Goal: Information Seeking & Learning: Learn about a topic

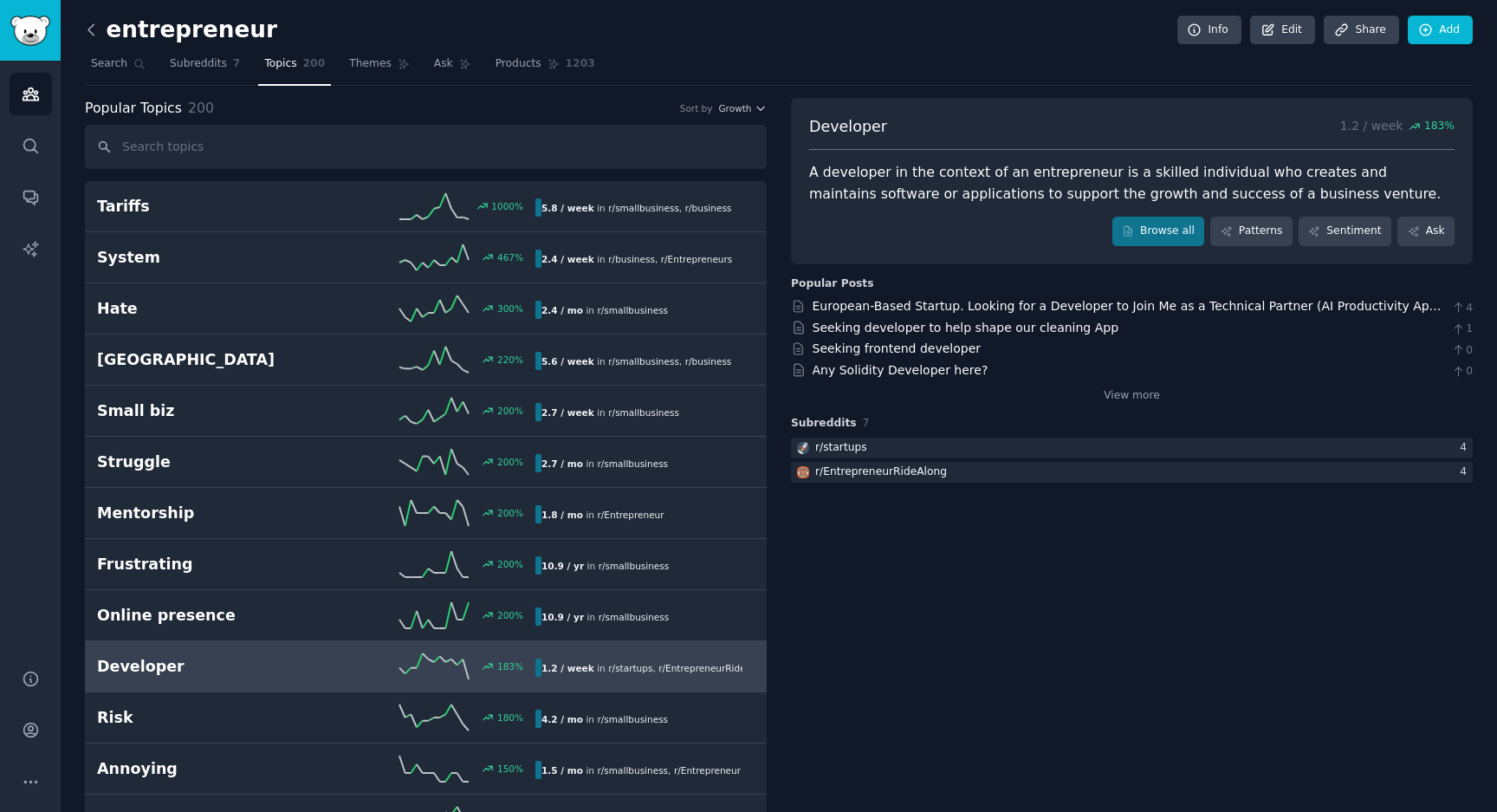
click at [96, 30] on icon at bounding box center [91, 30] width 18 height 18
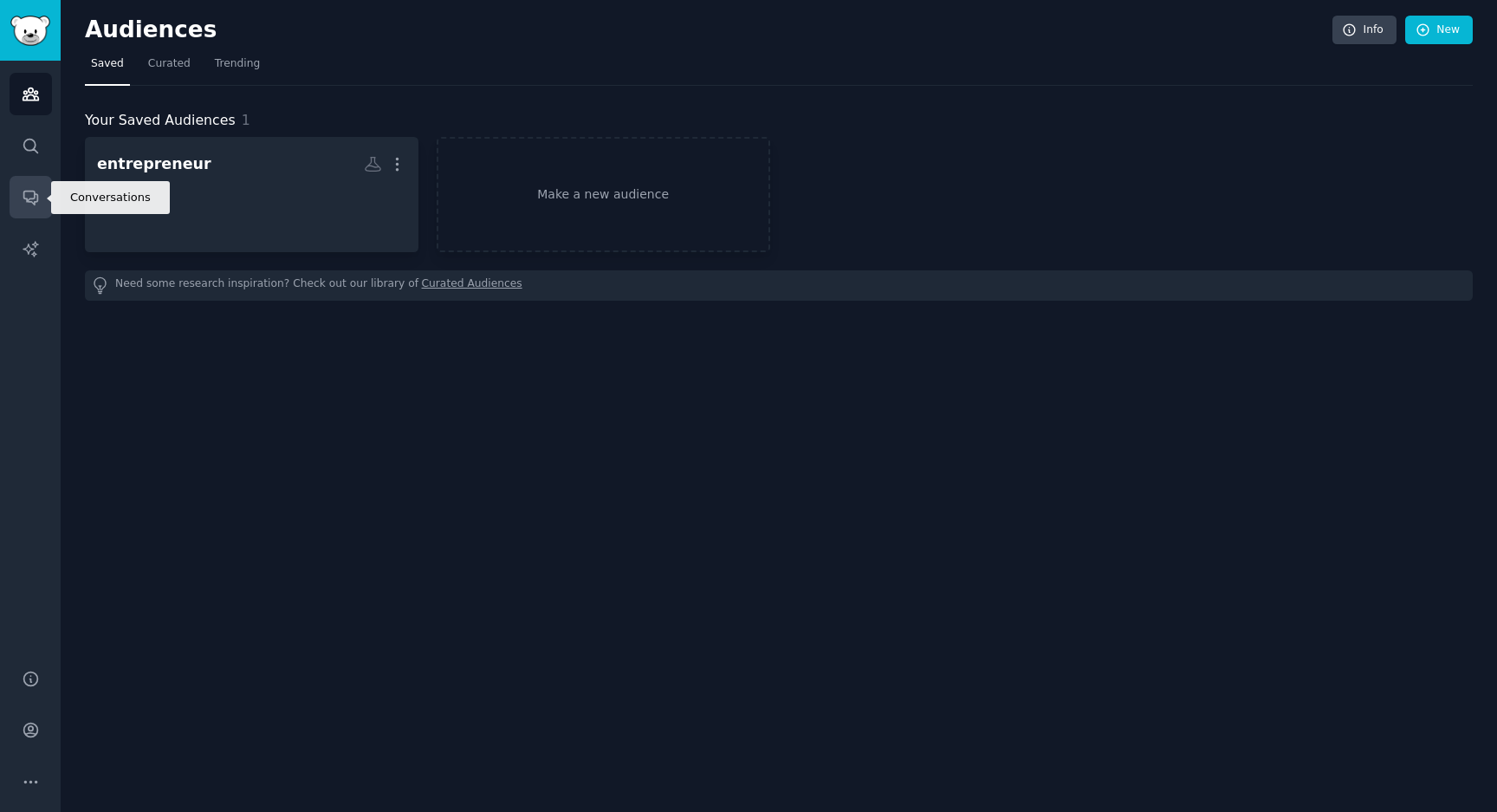
click at [30, 195] on icon "Sidebar" at bounding box center [31, 197] width 18 height 18
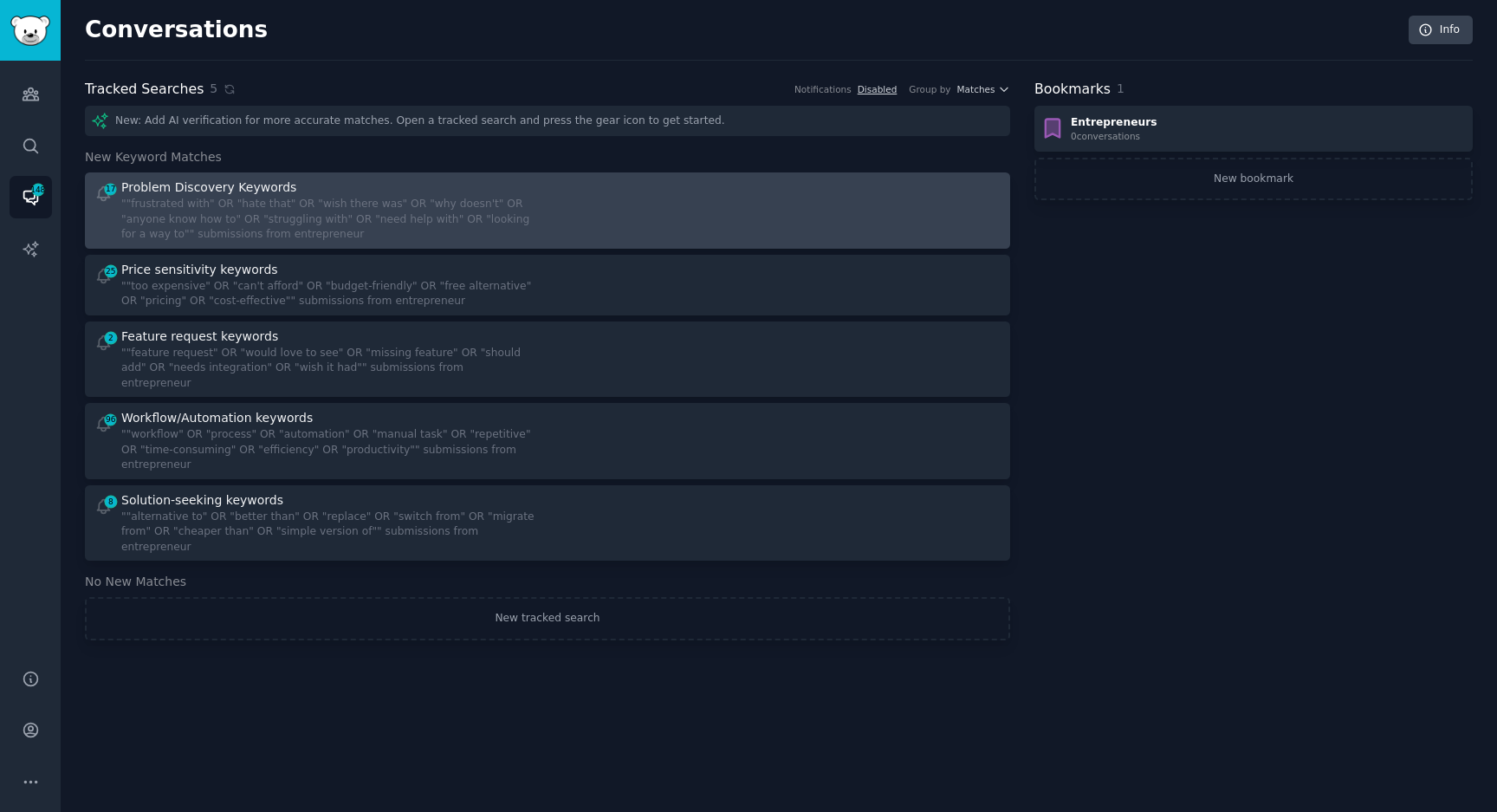
click at [571, 205] on div at bounding box center [781, 210] width 442 height 64
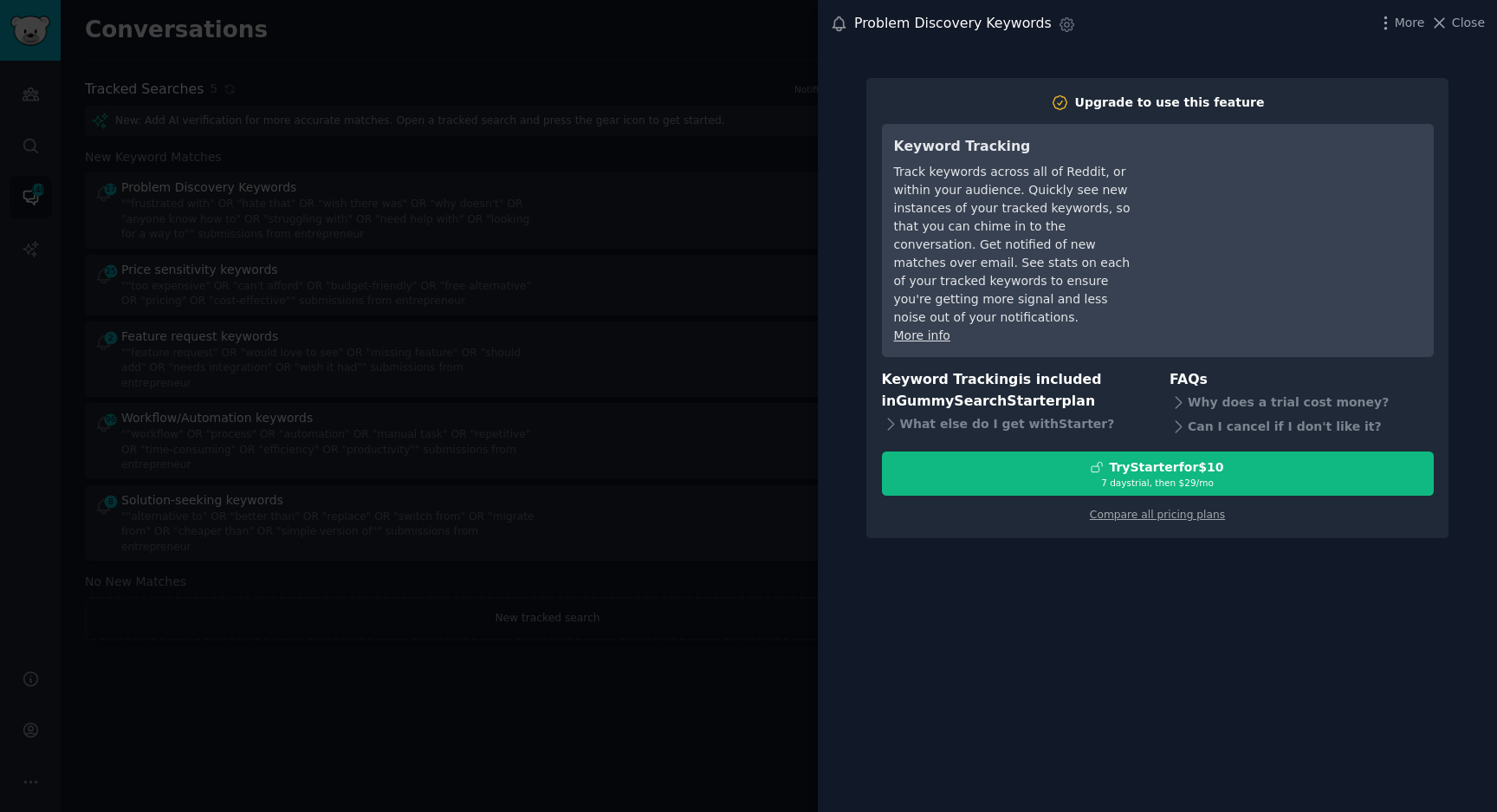
click at [753, 572] on div at bounding box center [748, 406] width 1497 height 812
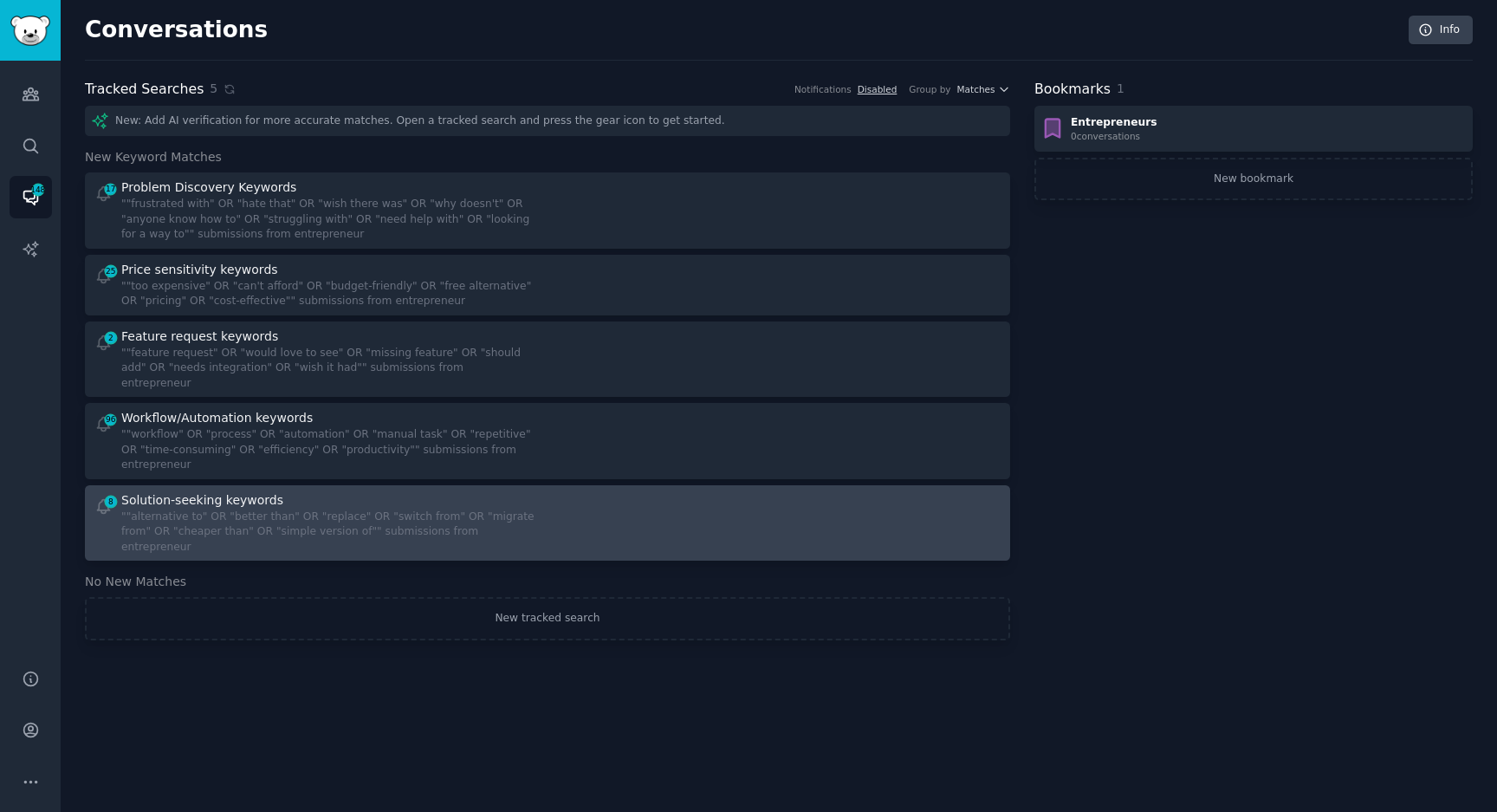
click at [428, 510] on div """alternative to" OR "better than" OR "replace" OR "switch from" OR "migrate fr…" at bounding box center [328, 532] width 414 height 46
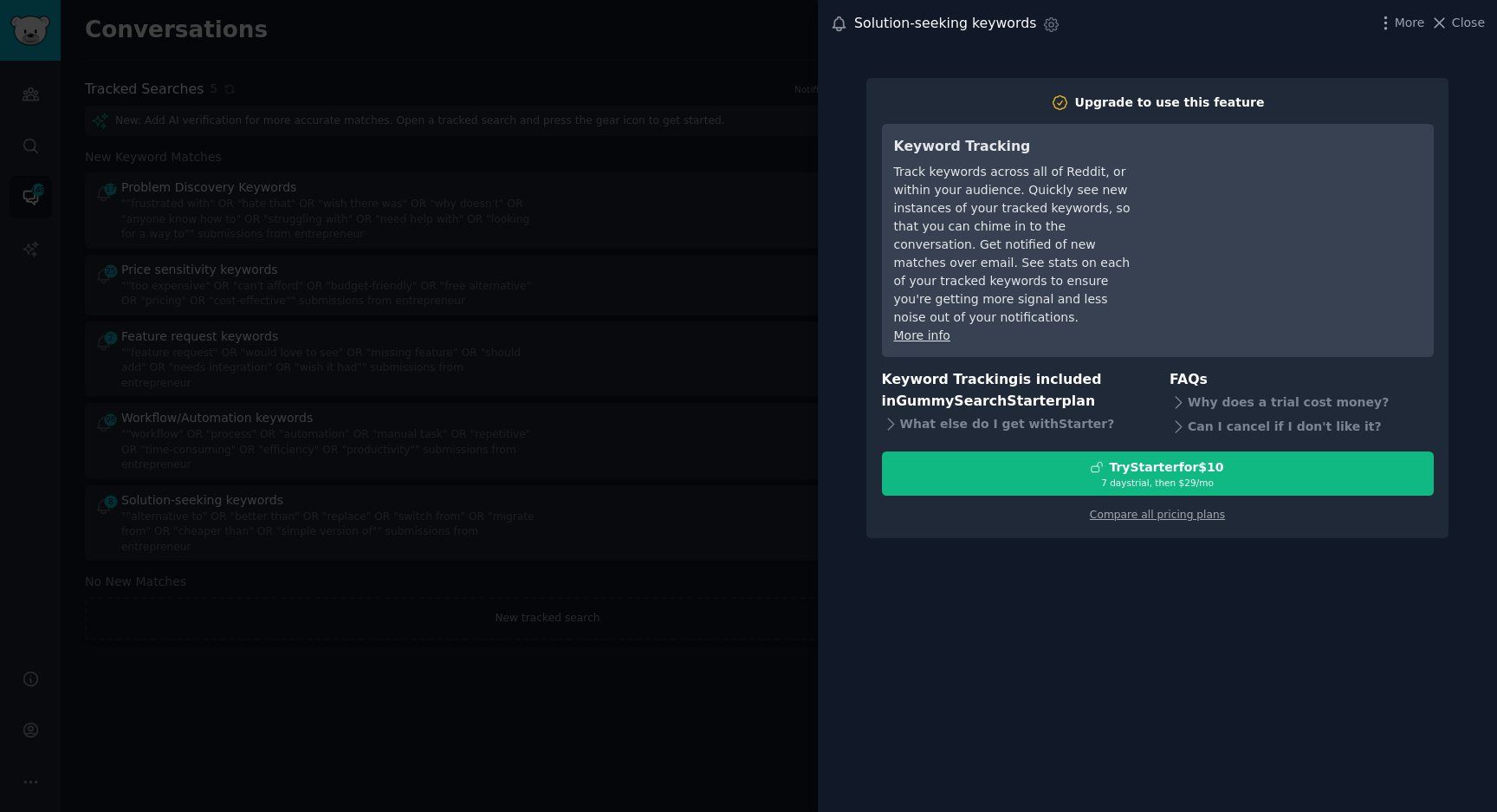
click at [765, 632] on div at bounding box center [748, 406] width 1497 height 812
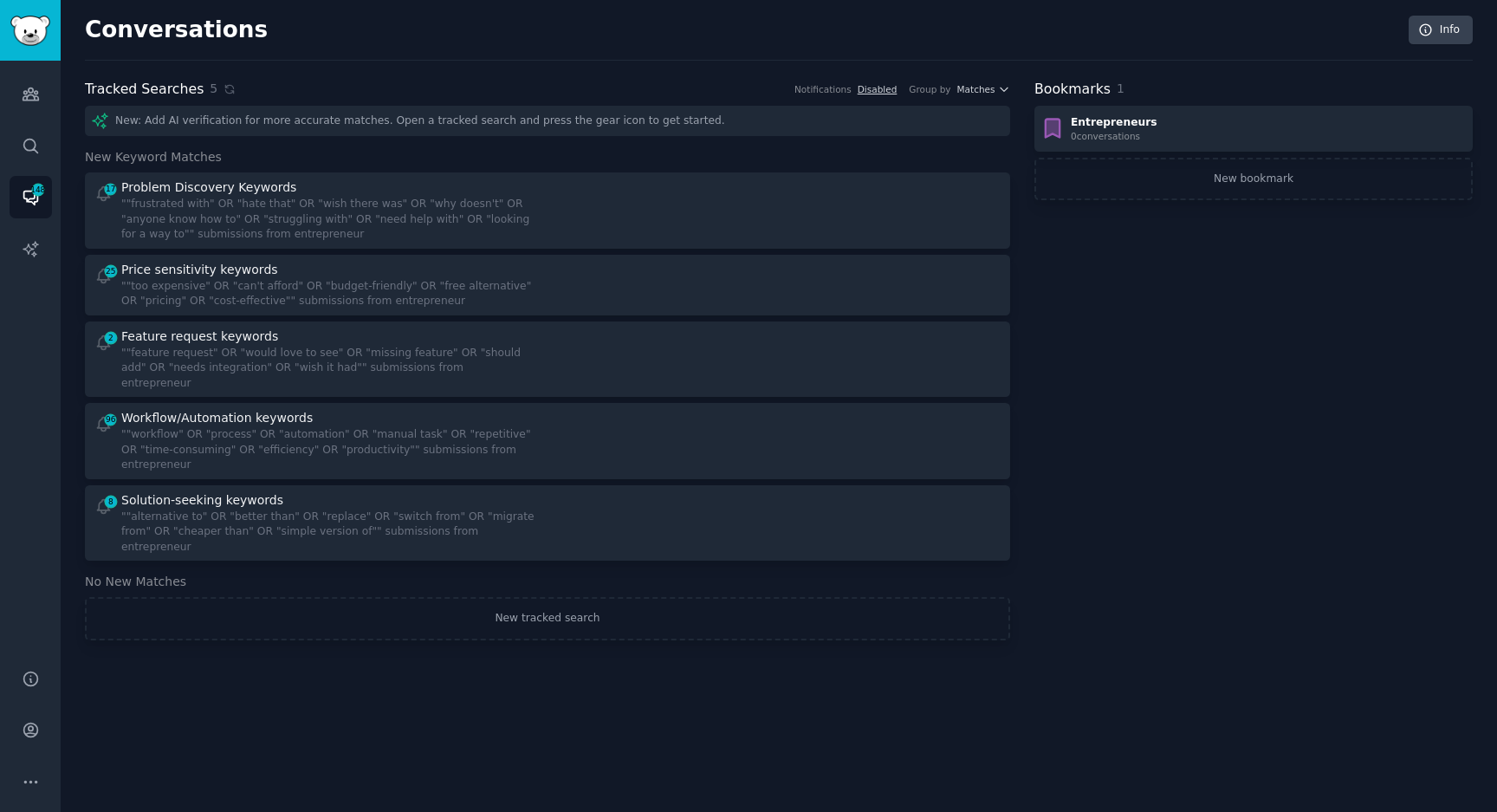
click at [1096, 439] on div "Bookmarks 1 Entrepreneurs 0 conversation s New bookmark" at bounding box center [1253, 359] width 438 height 561
click at [1070, 404] on div "Bookmarks 1 Entrepreneurs 0 conversation s New bookmark" at bounding box center [1253, 359] width 438 height 561
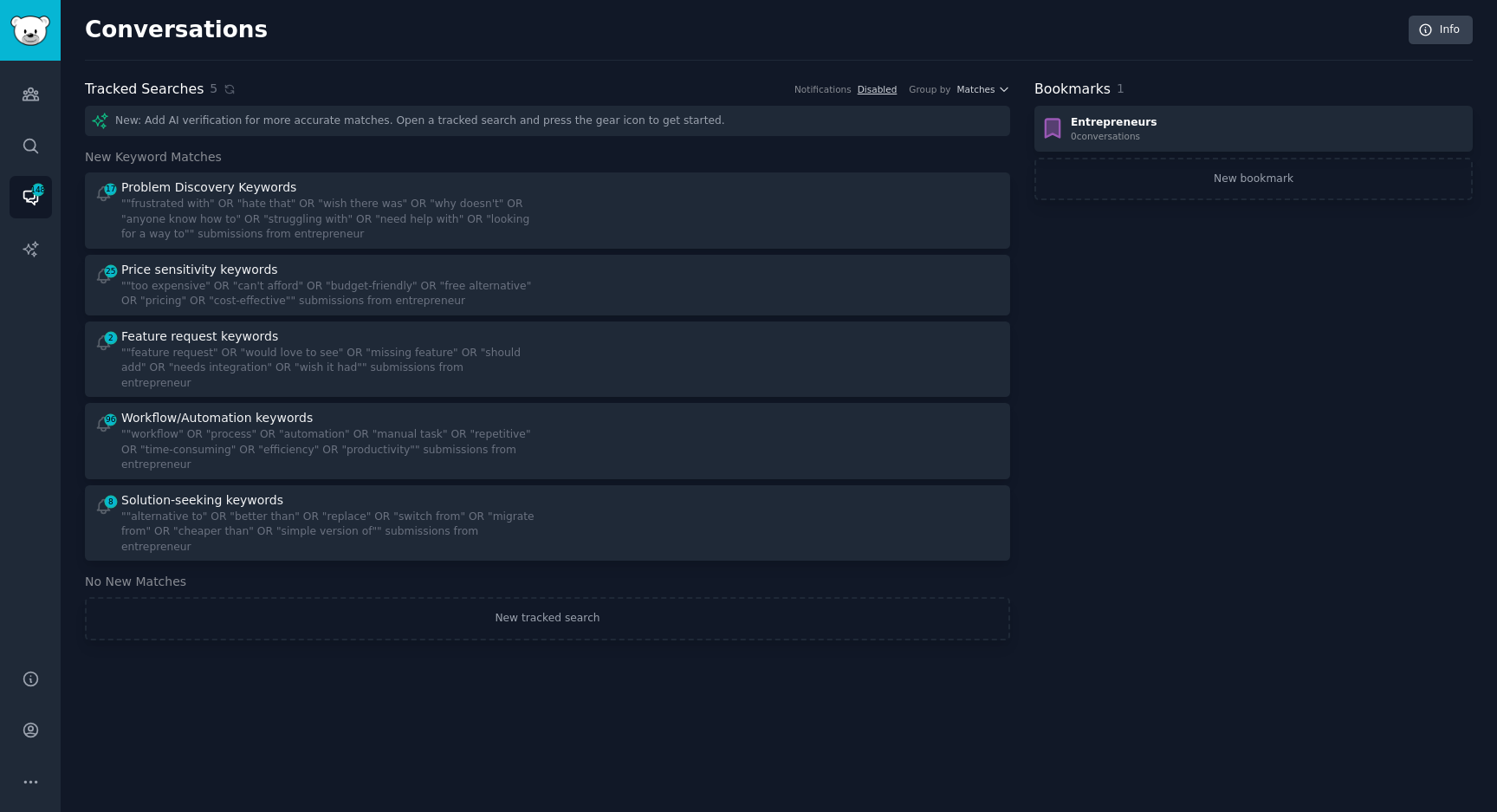
click at [846, 48] on div "Conversations Info" at bounding box center [779, 38] width 1388 height 45
